Goal: Navigation & Orientation: Find specific page/section

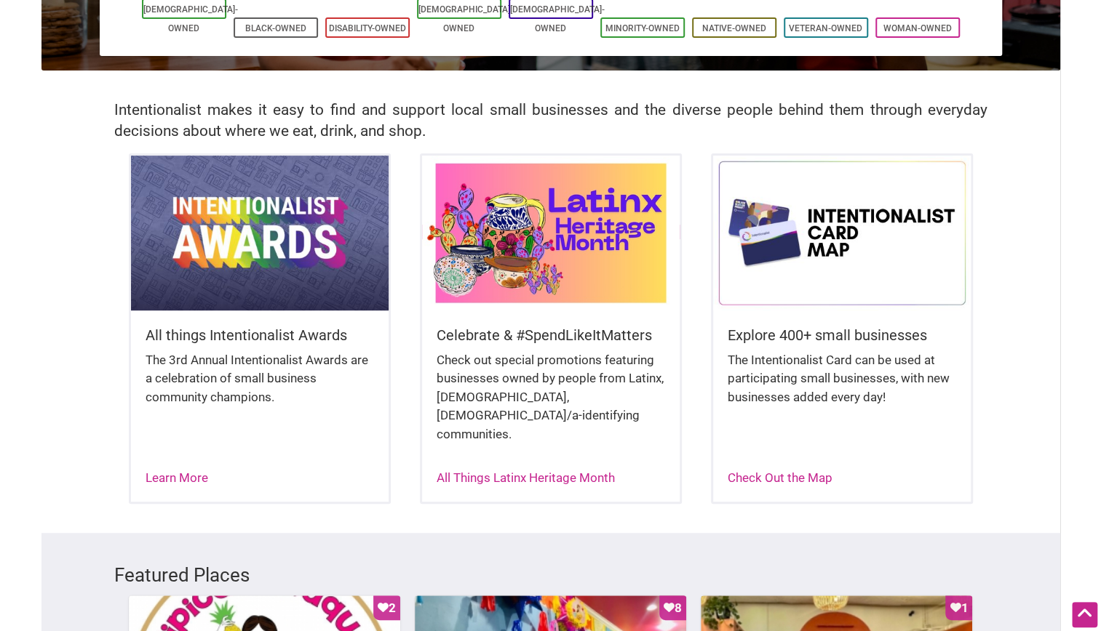
scroll to position [255, 0]
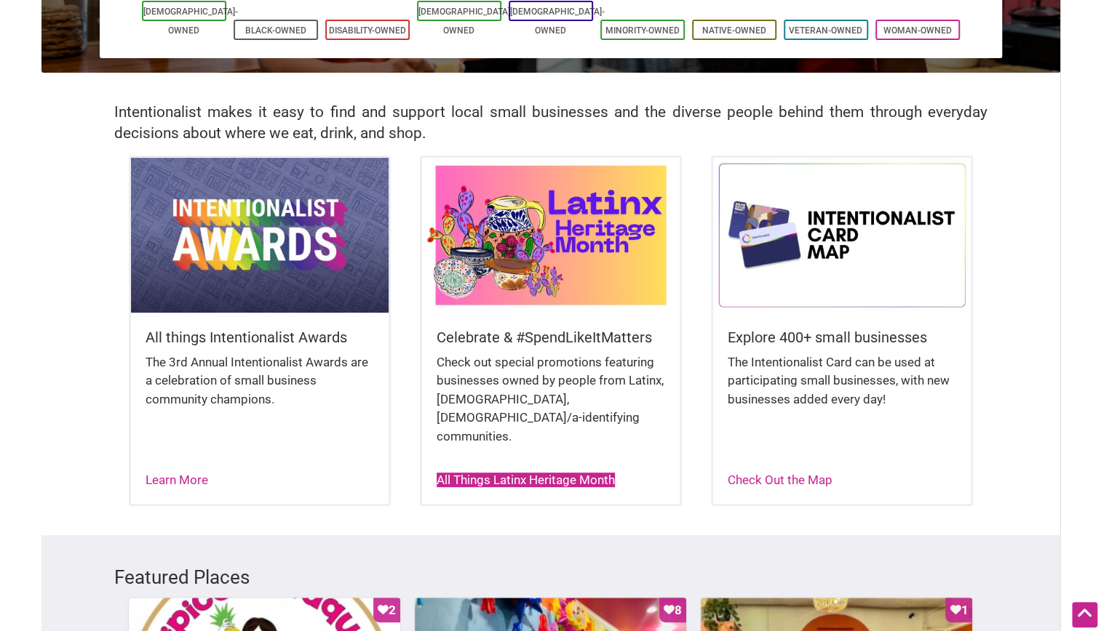
click at [540, 473] on link "All Things Latinx Heritage Month" at bounding box center [525, 480] width 178 height 15
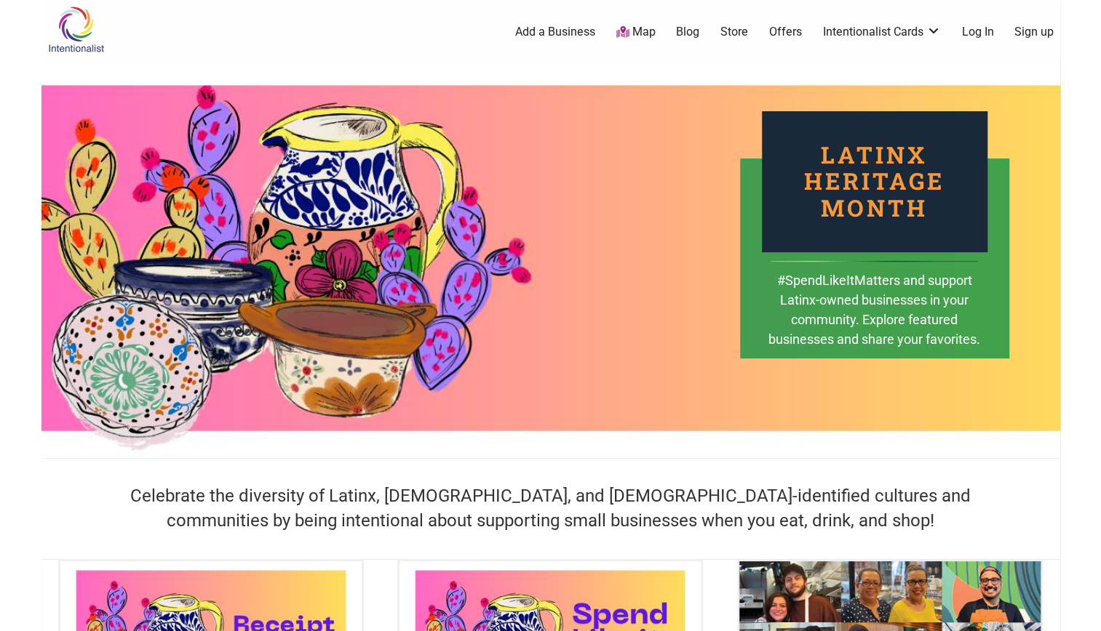
click at [79, 41] on img at bounding box center [75, 29] width 69 height 47
